Goal: Transaction & Acquisition: Purchase product/service

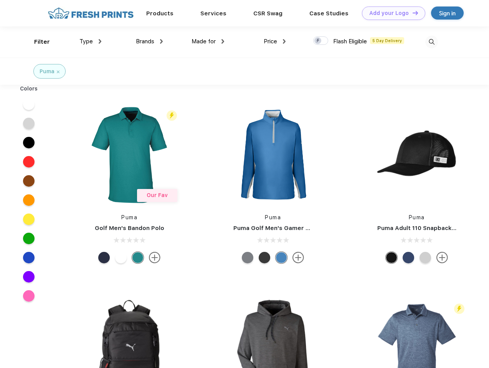
click at [391, 13] on link "Add your Logo Design Tool" at bounding box center [393, 13] width 63 height 13
click at [0, 0] on div "Design Tool" at bounding box center [0, 0] width 0 height 0
click at [412, 13] on link "Add your Logo Design Tool" at bounding box center [393, 13] width 63 height 13
click at [37, 42] on div "Filter" at bounding box center [42, 42] width 16 height 9
click at [91, 41] on span "Type" at bounding box center [85, 41] width 13 height 7
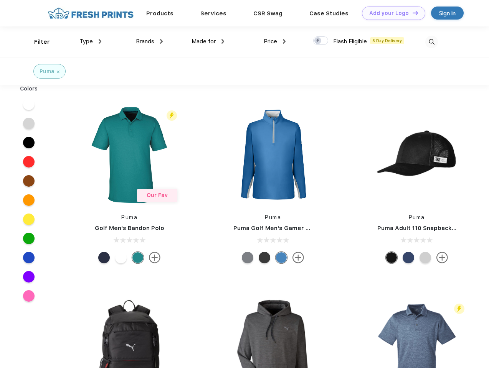
click at [149, 41] on span "Brands" at bounding box center [145, 41] width 18 height 7
click at [208, 41] on span "Made for" at bounding box center [203, 41] width 24 height 7
click at [275, 41] on span "Price" at bounding box center [270, 41] width 13 height 7
click at [321, 41] on div at bounding box center [320, 40] width 15 height 8
click at [318, 41] on input "checkbox" at bounding box center [315, 38] width 5 height 5
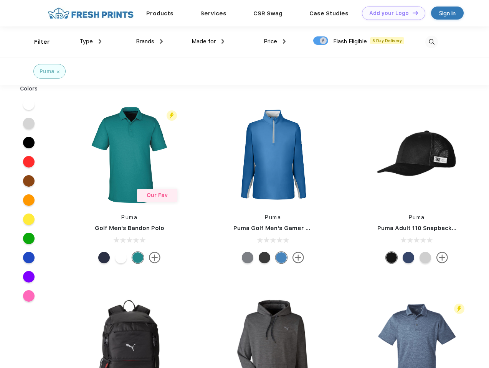
checkbox input "true"
